Goal: Transaction & Acquisition: Purchase product/service

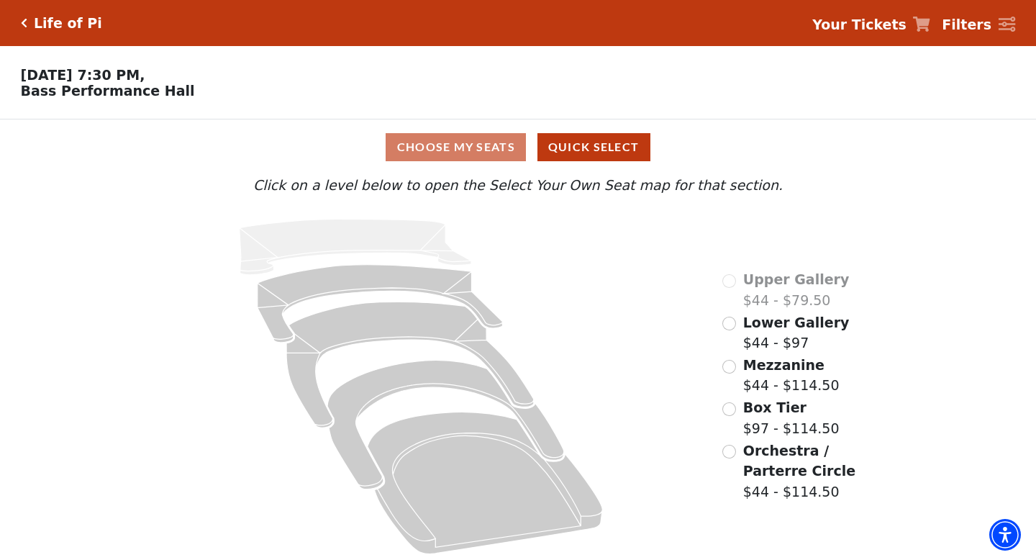
click at [873, 33] on span "Your Tickets" at bounding box center [859, 24] width 94 height 21
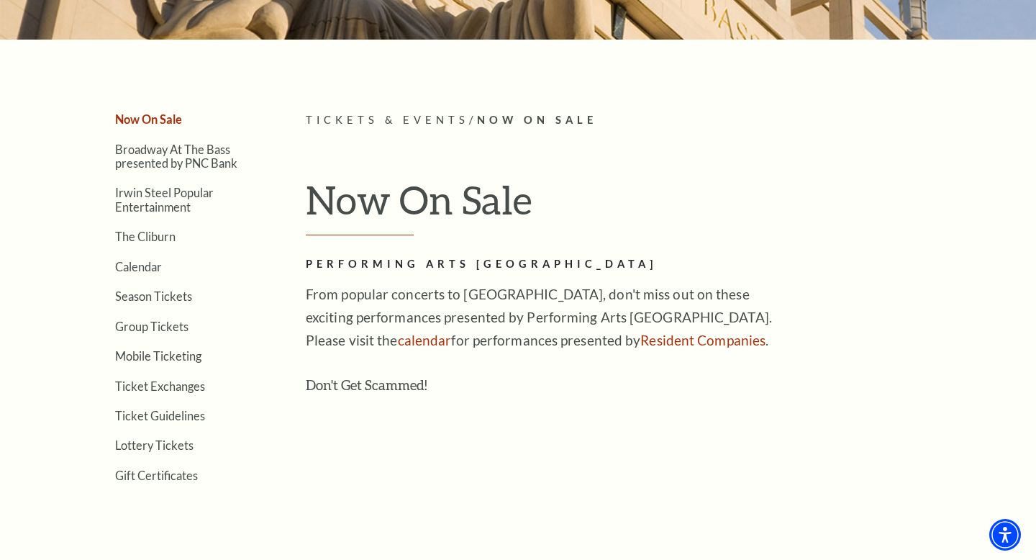
scroll to position [283, 0]
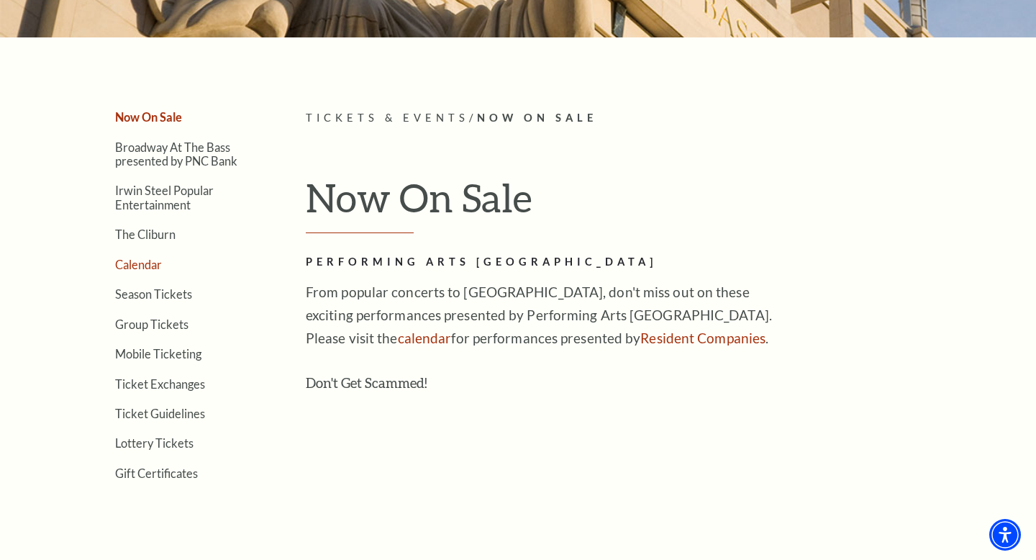
click at [160, 268] on link "Calendar" at bounding box center [138, 264] width 47 height 14
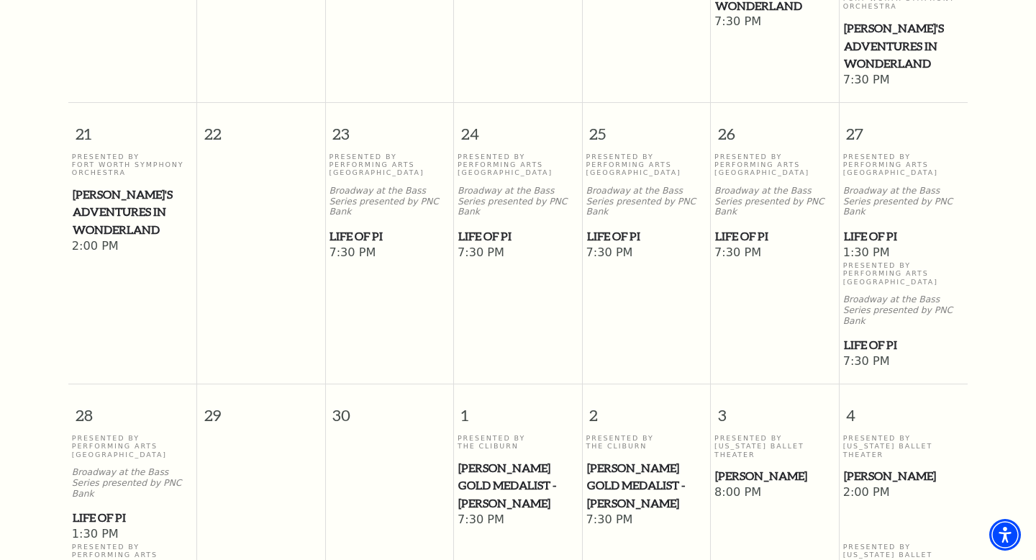
scroll to position [891, 0]
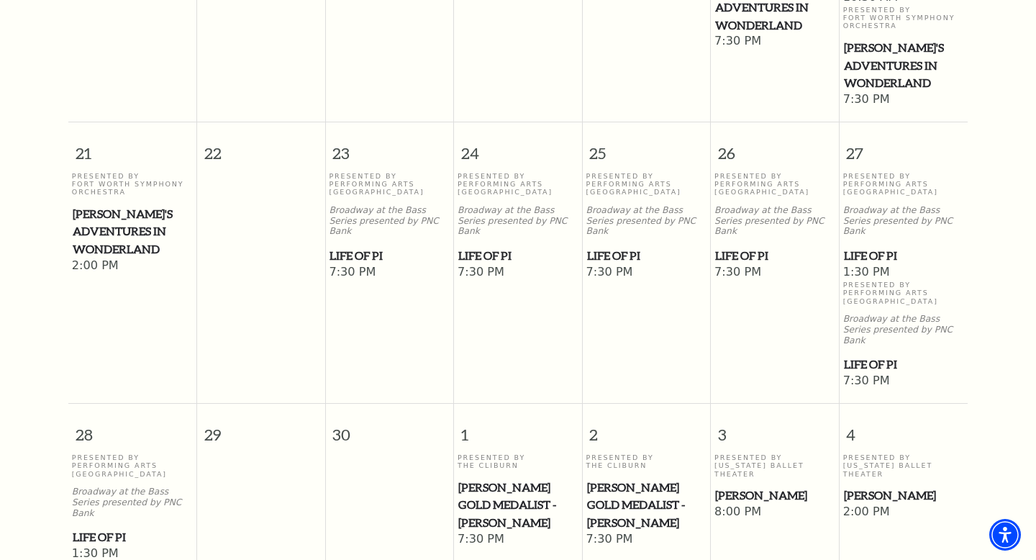
click at [621, 247] on span "Life of Pi" at bounding box center [646, 256] width 119 height 18
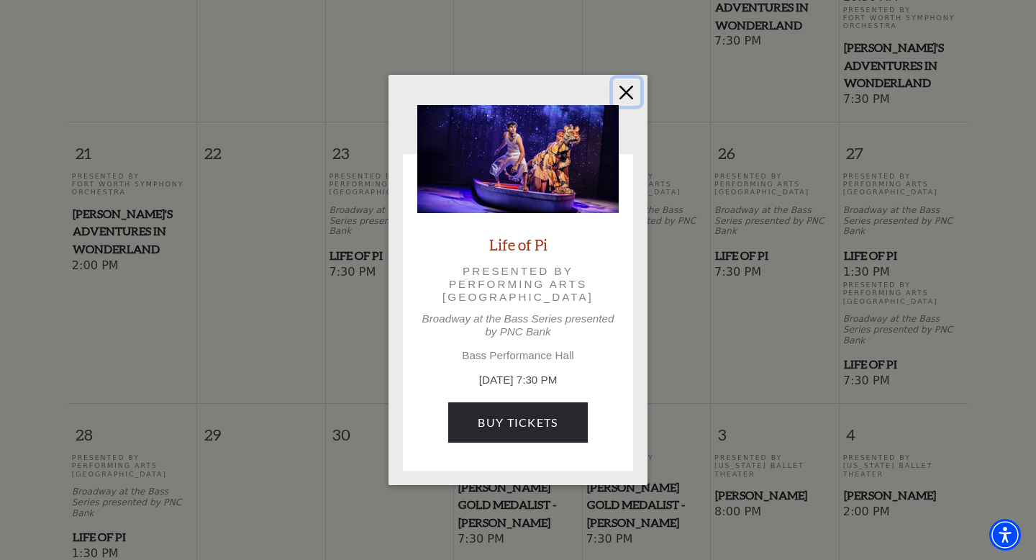
click at [629, 89] on button "Close" at bounding box center [626, 91] width 27 height 27
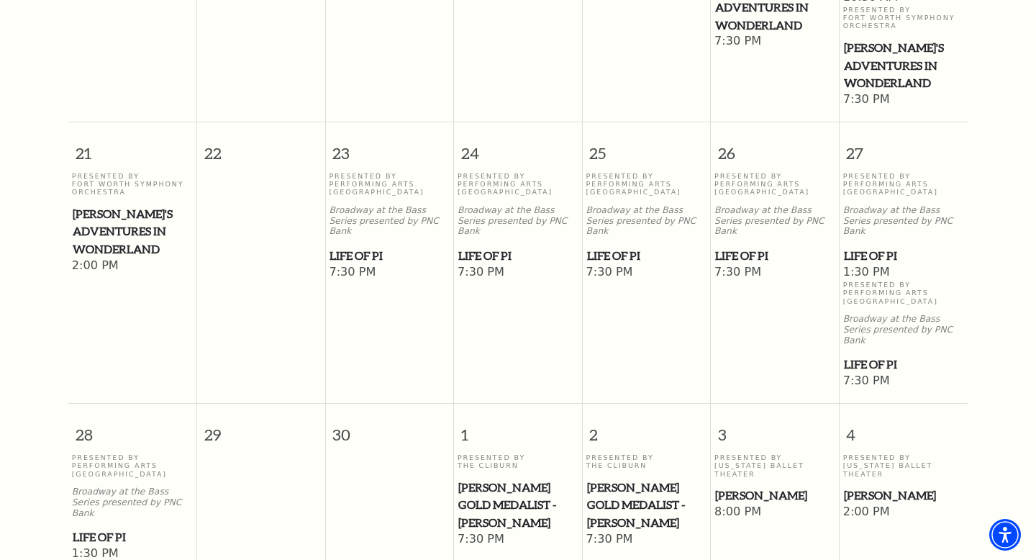
click at [477, 247] on span "Life of Pi" at bounding box center [517, 256] width 119 height 18
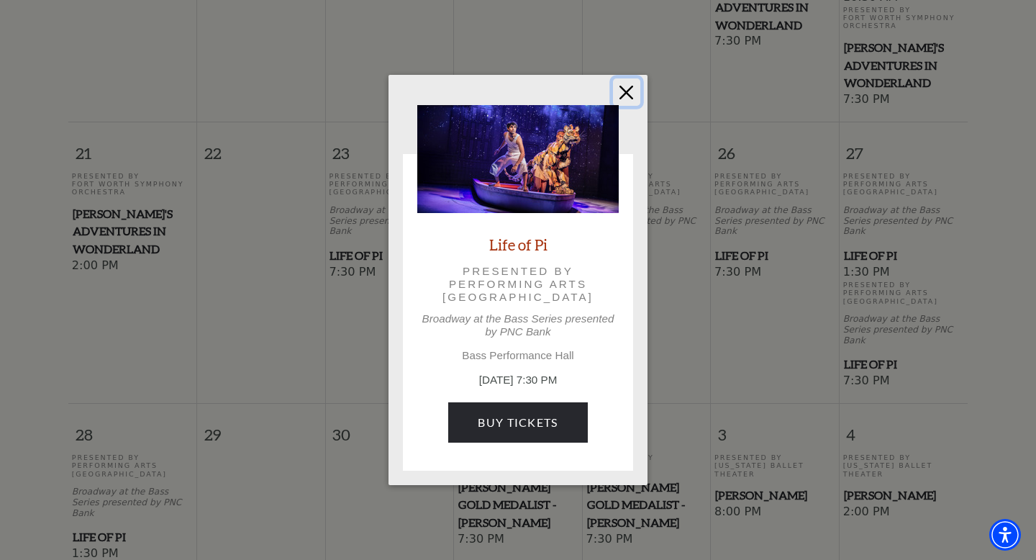
click at [630, 90] on button "Close" at bounding box center [626, 91] width 27 height 27
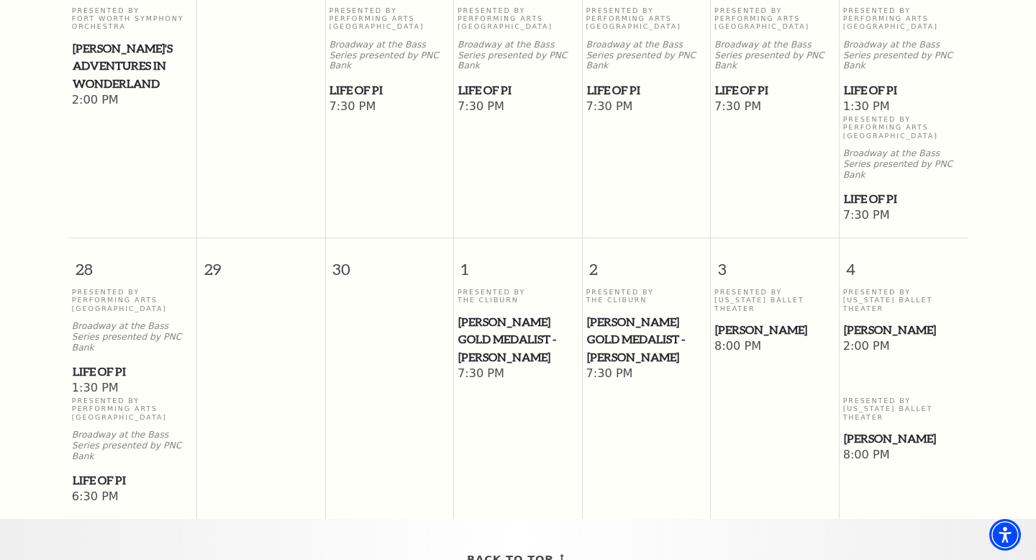
scroll to position [1067, 0]
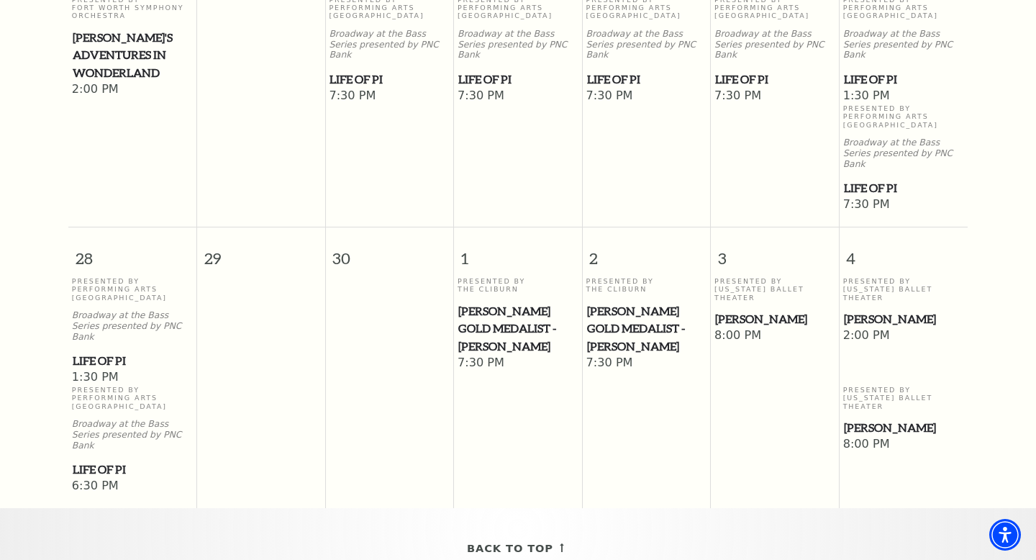
click at [99, 352] on span "Life of Pi" at bounding box center [133, 361] width 120 height 18
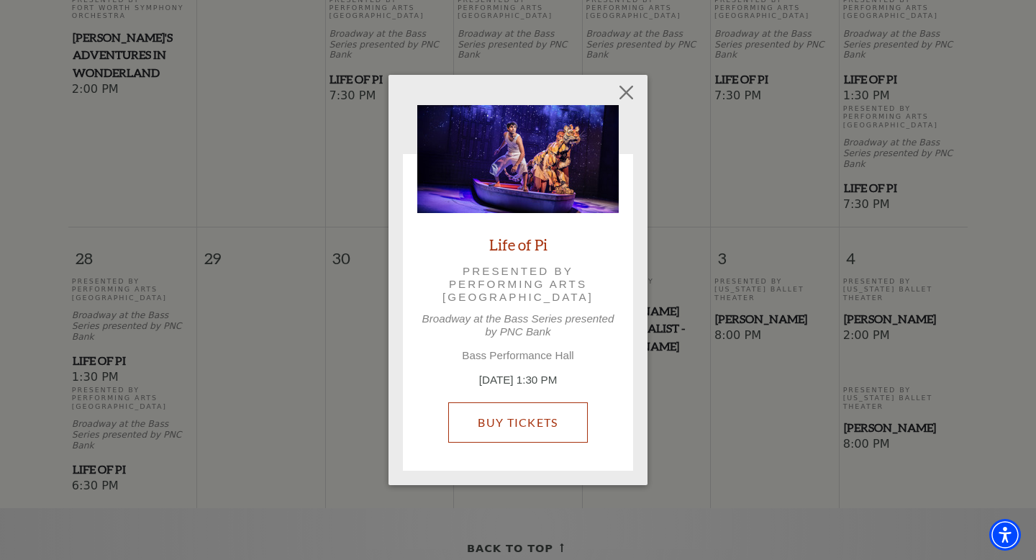
click at [525, 416] on link "Buy Tickets" at bounding box center [517, 422] width 139 height 40
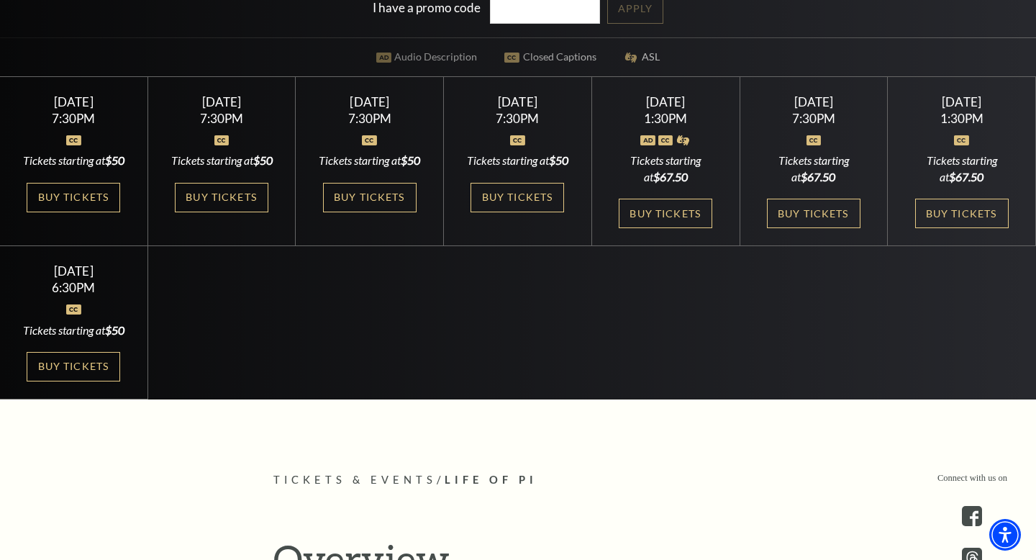
scroll to position [462, 0]
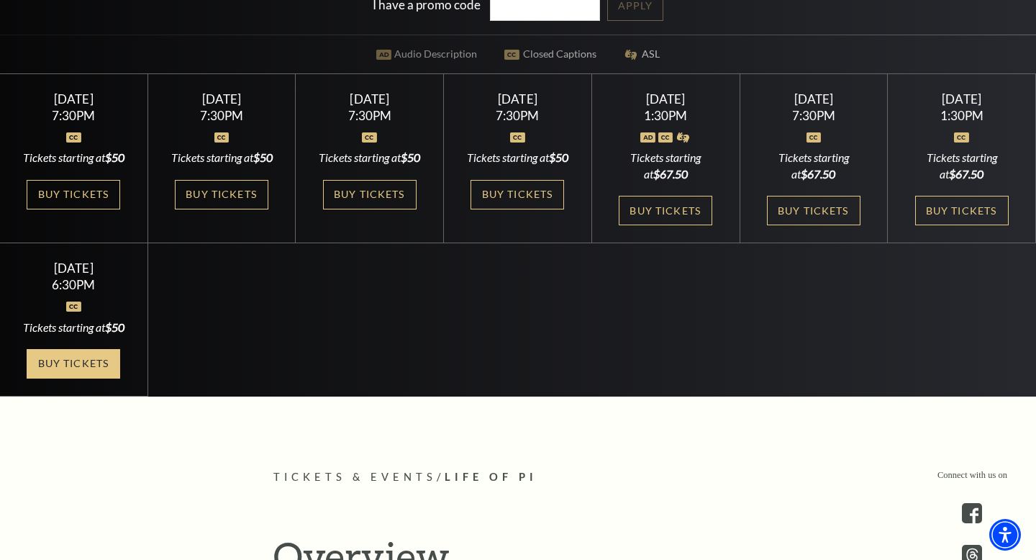
click at [88, 378] on link "Buy Tickets" at bounding box center [74, 363] width 94 height 29
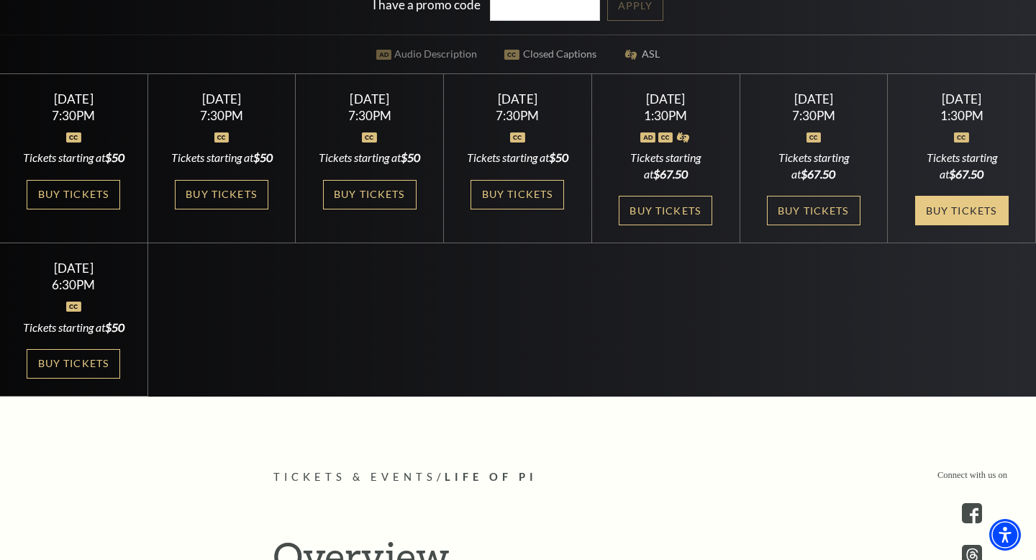
click at [980, 219] on link "Buy Tickets" at bounding box center [962, 210] width 94 height 29
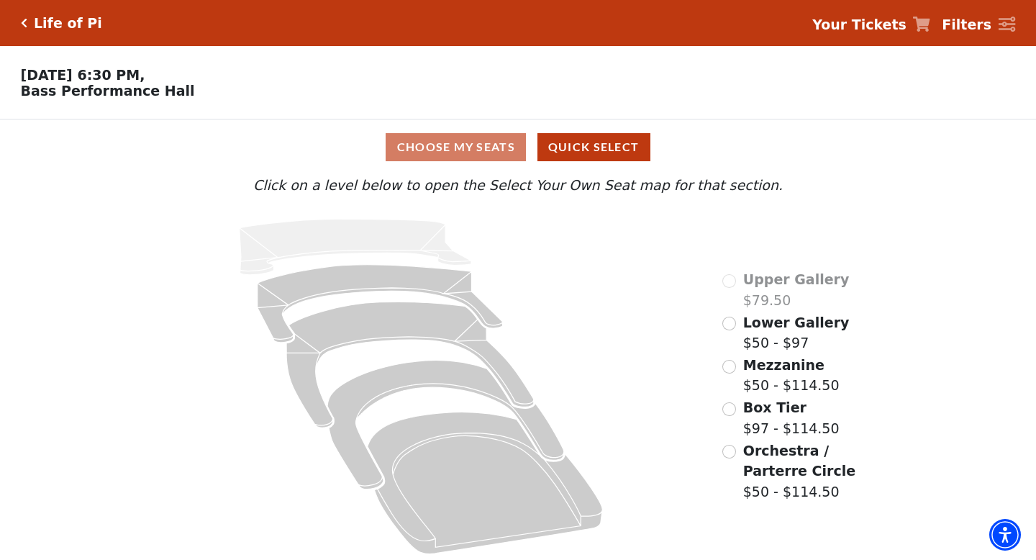
scroll to position [4, 0]
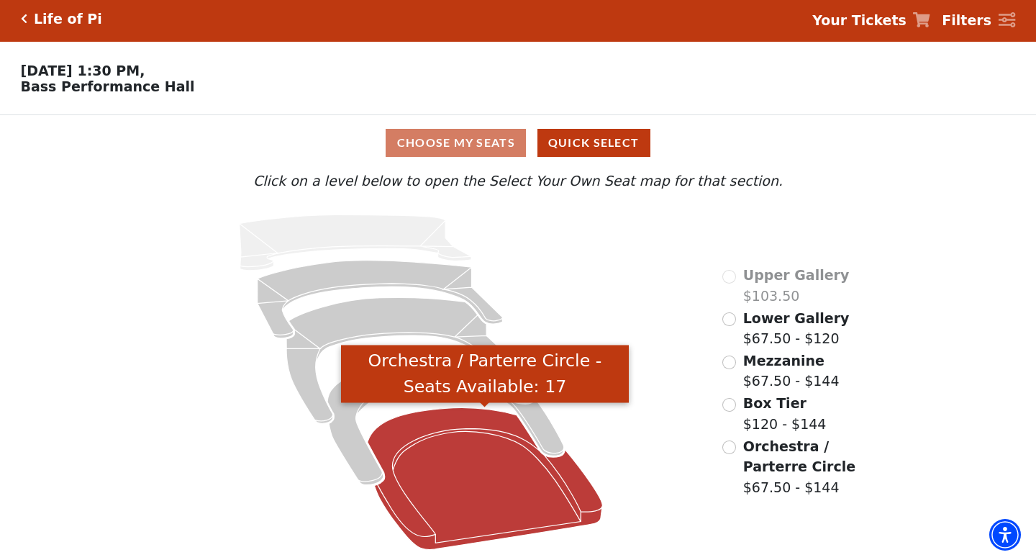
click at [463, 457] on icon "Orchestra / Parterre Circle - Seats Available: 17" at bounding box center [485, 478] width 234 height 142
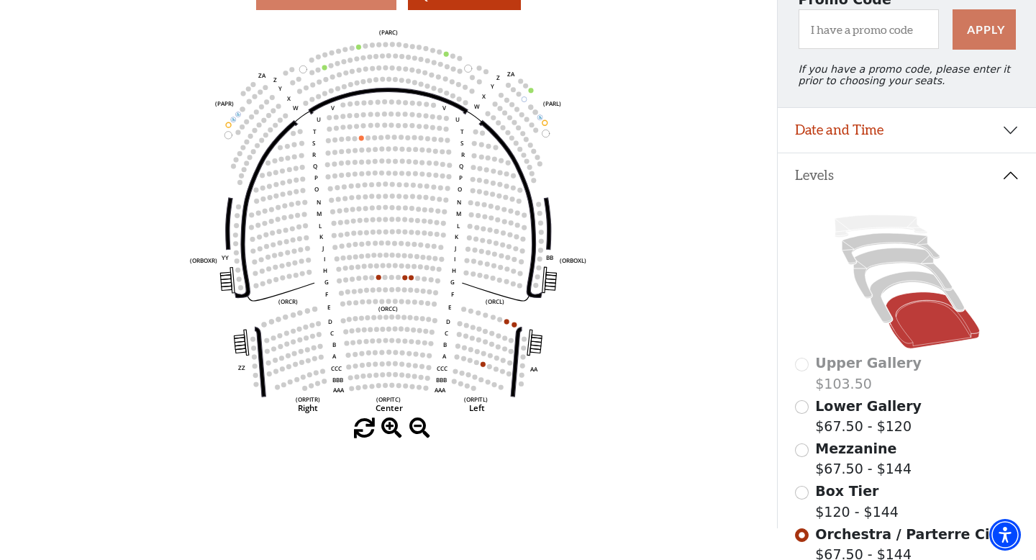
scroll to position [155, 0]
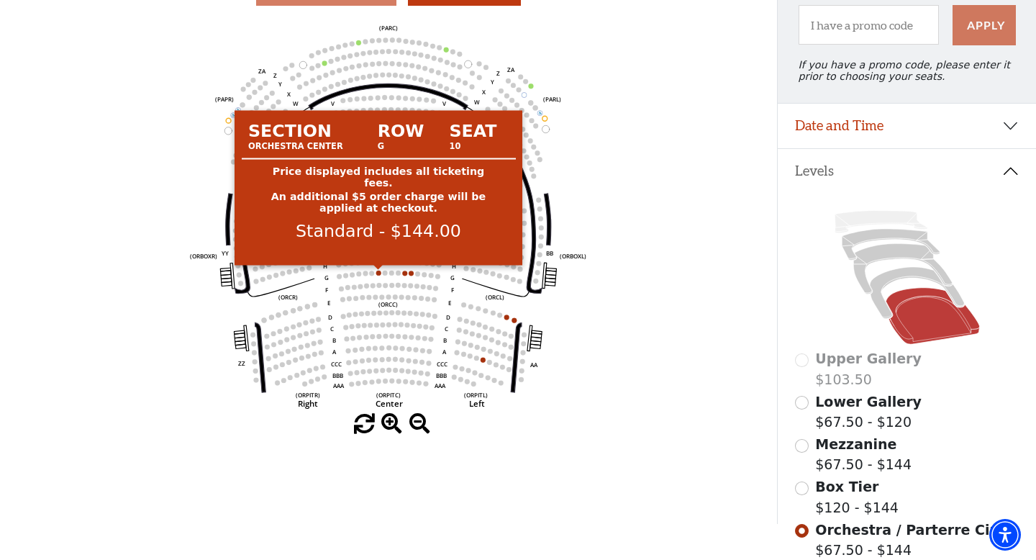
click at [377, 272] on circle at bounding box center [378, 272] width 5 height 5
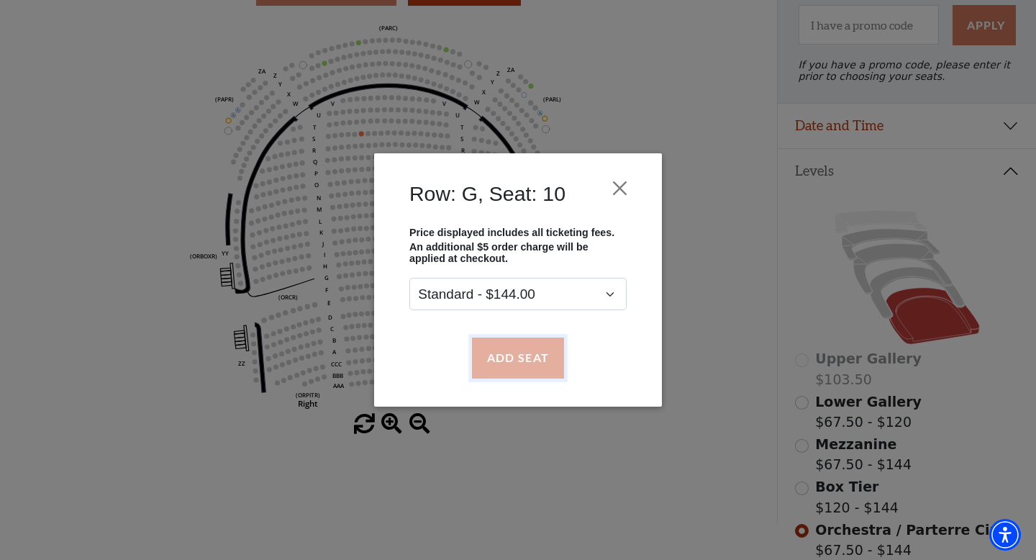
click at [502, 367] on button "Add Seat" at bounding box center [518, 357] width 92 height 40
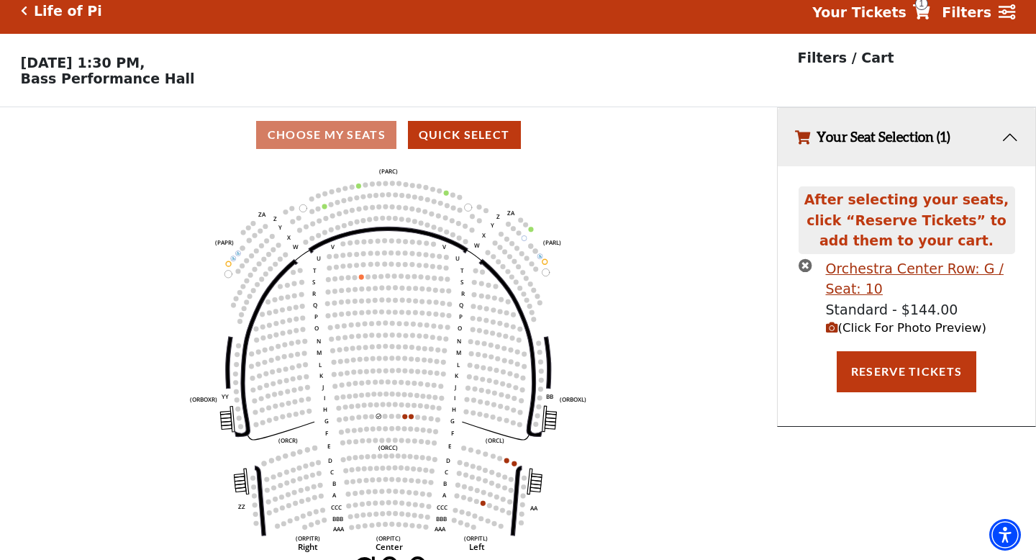
scroll to position [0, 0]
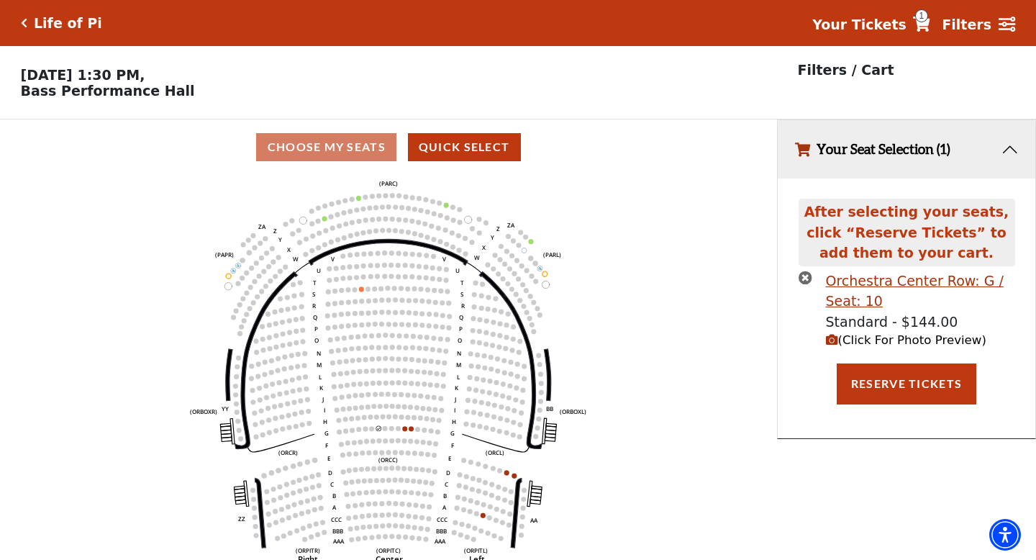
click at [839, 344] on span "(Click For Photo Preview)" at bounding box center [906, 340] width 160 height 14
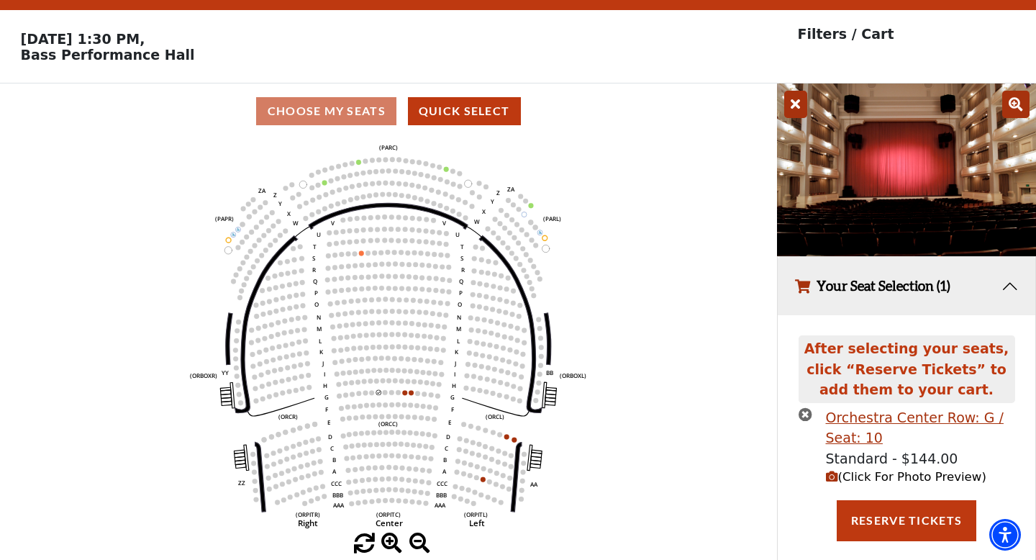
scroll to position [53, 0]
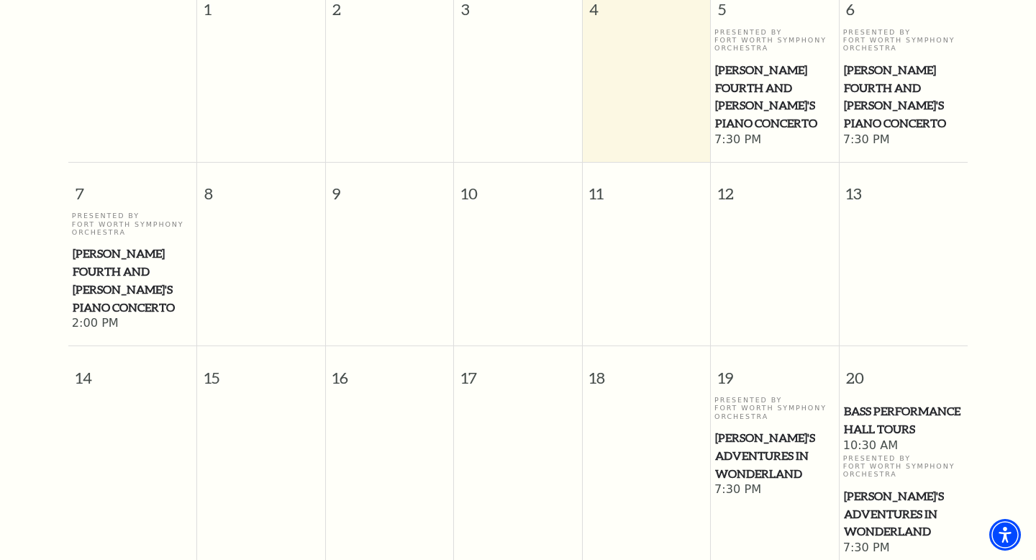
scroll to position [154, 0]
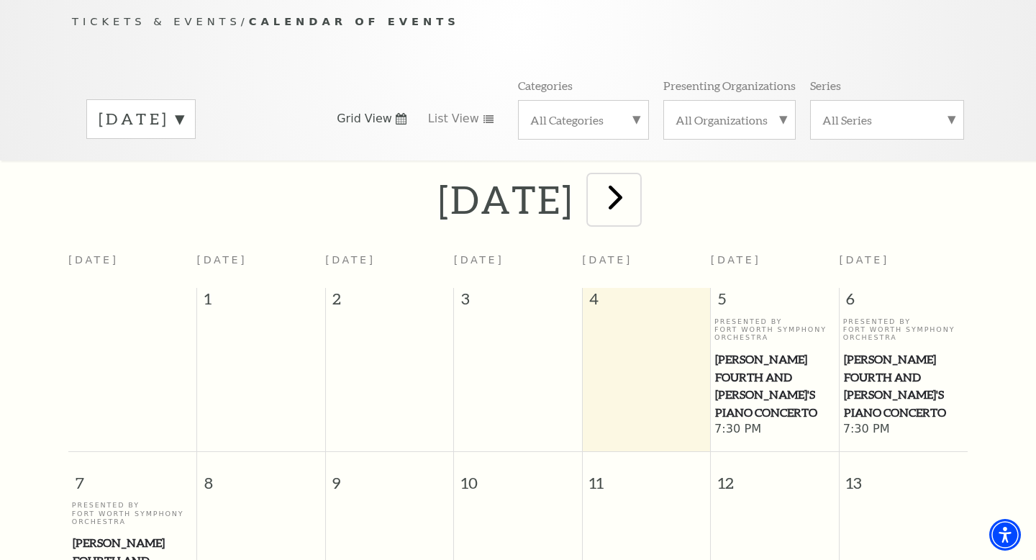
click at [636, 182] on span "next" at bounding box center [615, 196] width 41 height 41
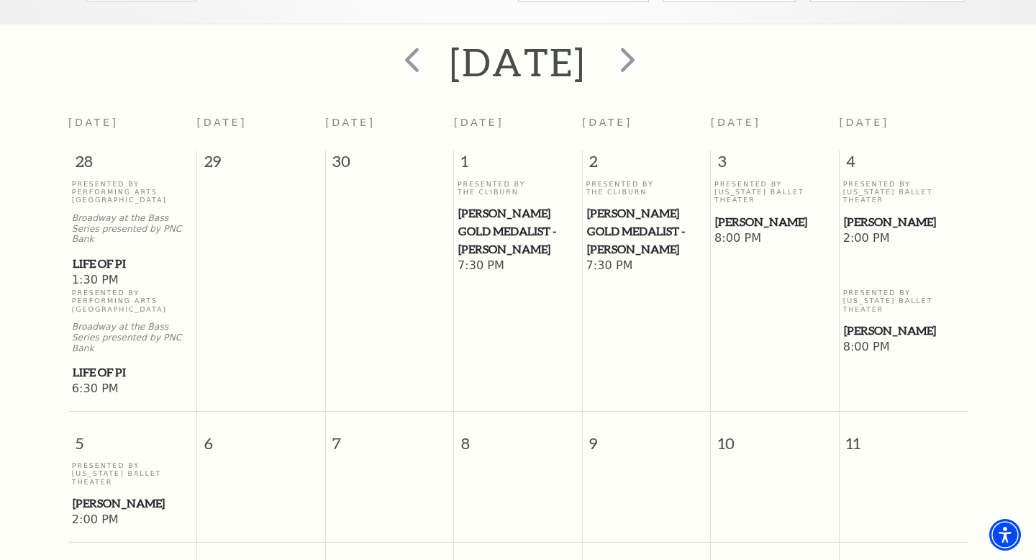
scroll to position [296, 0]
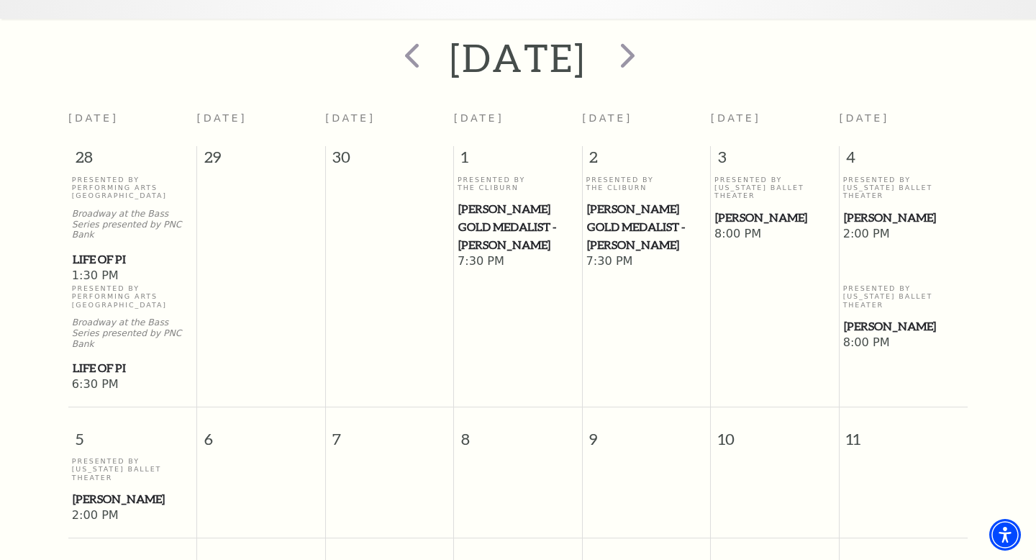
click at [867, 209] on span "[PERSON_NAME]" at bounding box center [904, 218] width 120 height 18
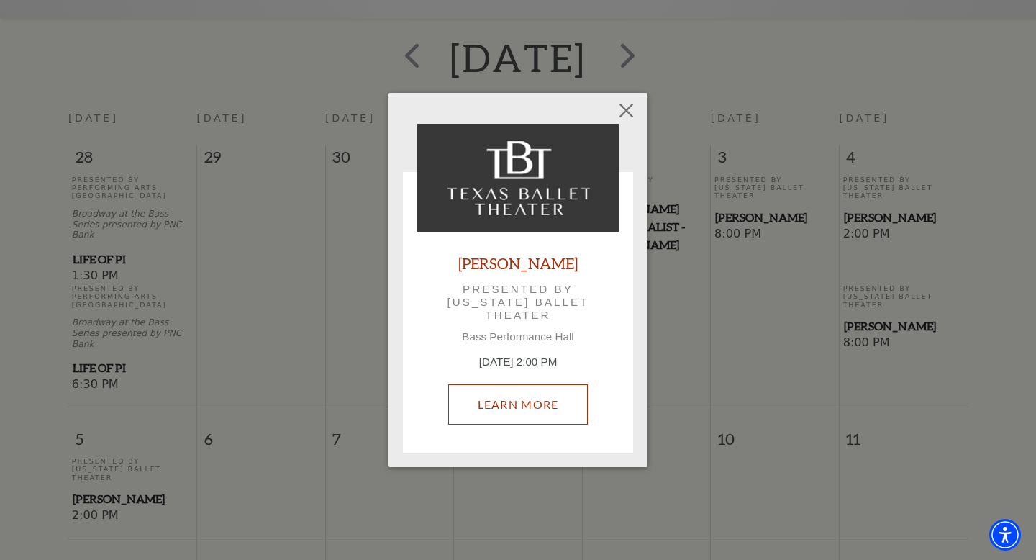
click at [521, 398] on link "Learn More" at bounding box center [518, 404] width 140 height 40
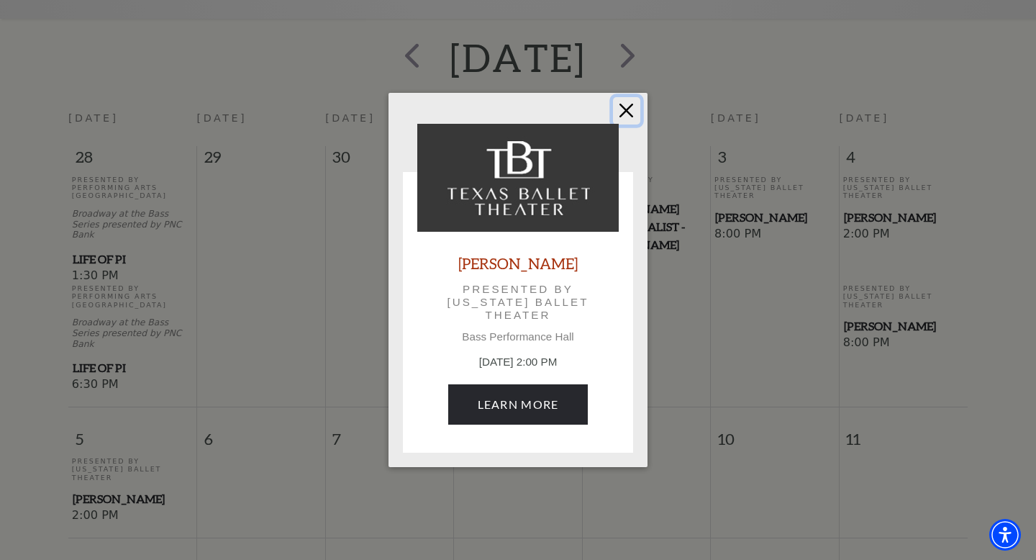
click at [624, 114] on button "Close" at bounding box center [626, 110] width 27 height 27
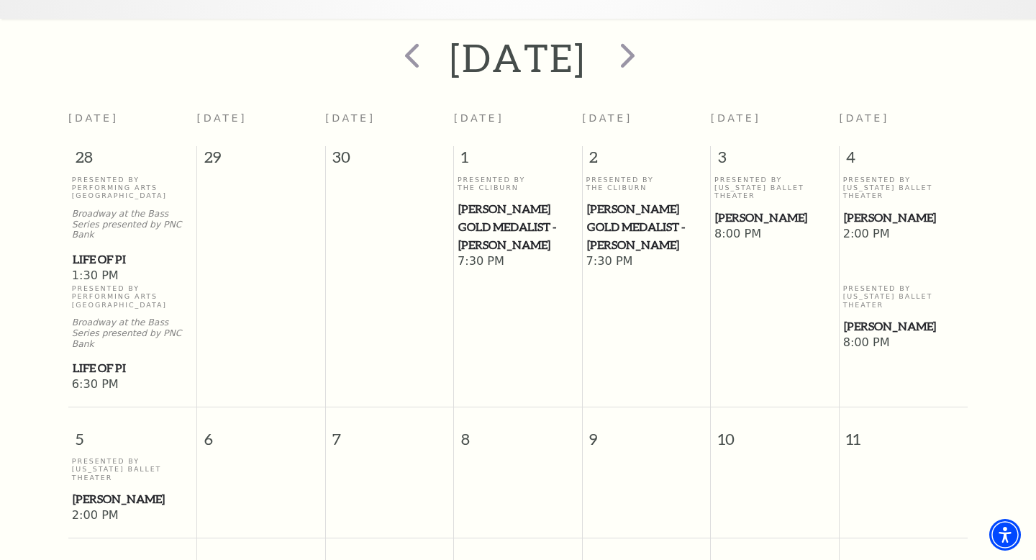
click at [101, 490] on span "[PERSON_NAME]" at bounding box center [133, 499] width 120 height 18
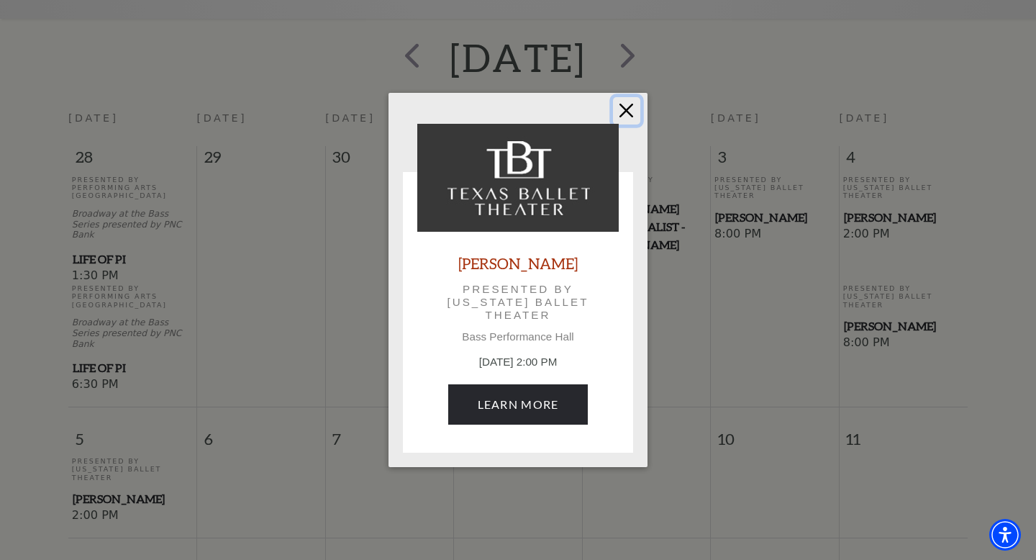
click at [635, 112] on button "Close" at bounding box center [626, 110] width 27 height 27
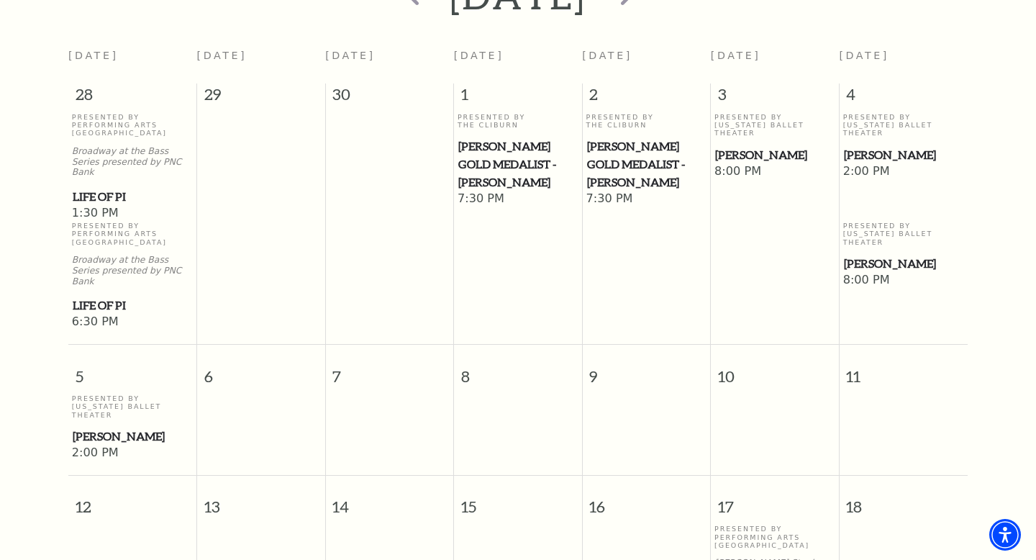
scroll to position [359, 0]
click at [865, 163] on span "2:00 PM" at bounding box center [904, 171] width 122 height 16
click at [865, 145] on span "[PERSON_NAME]" at bounding box center [904, 154] width 120 height 18
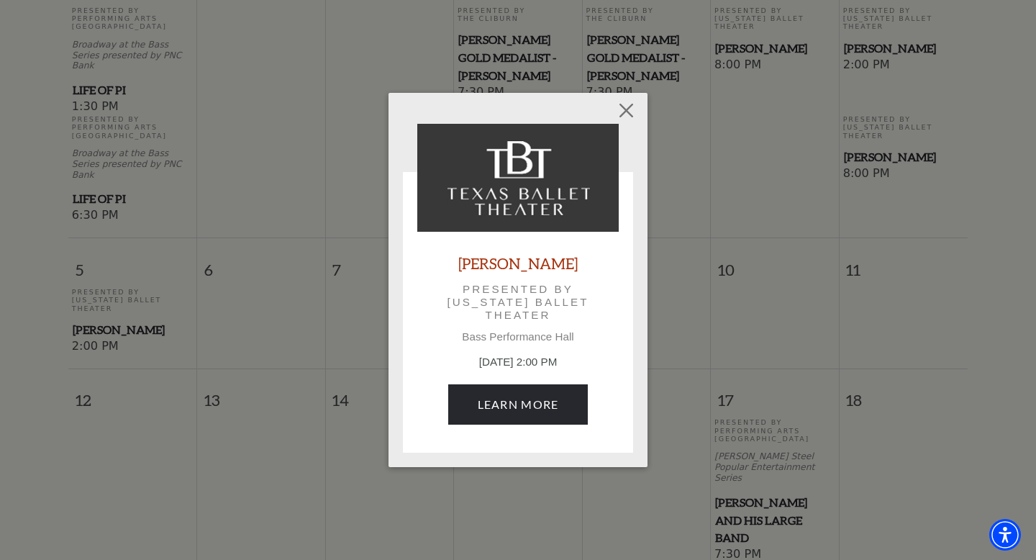
scroll to position [457, 0]
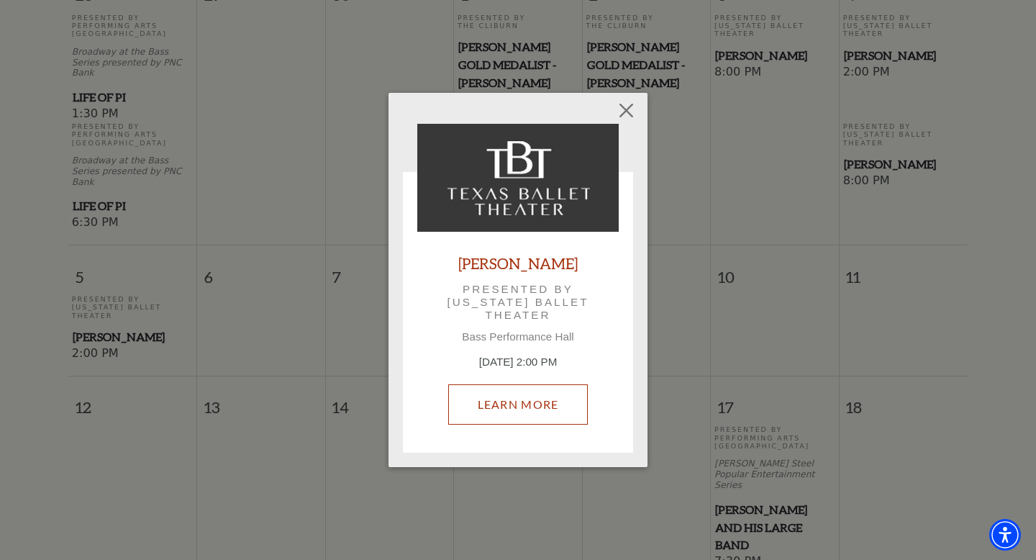
click at [539, 400] on link "Learn More" at bounding box center [518, 404] width 140 height 40
